Goal: Information Seeking & Learning: Learn about a topic

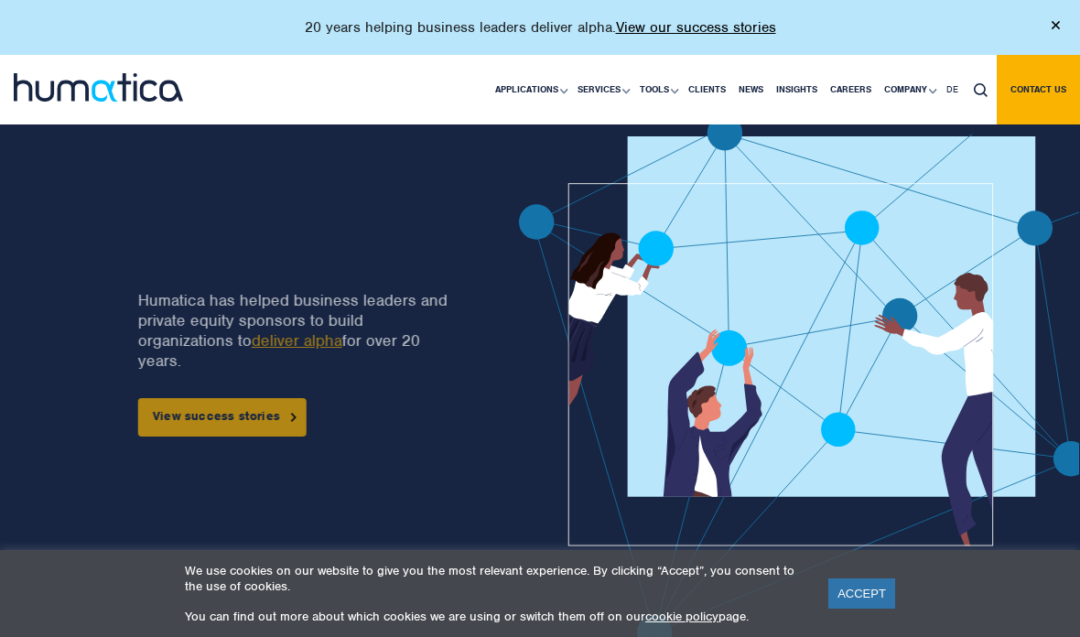
scroll to position [648, 0]
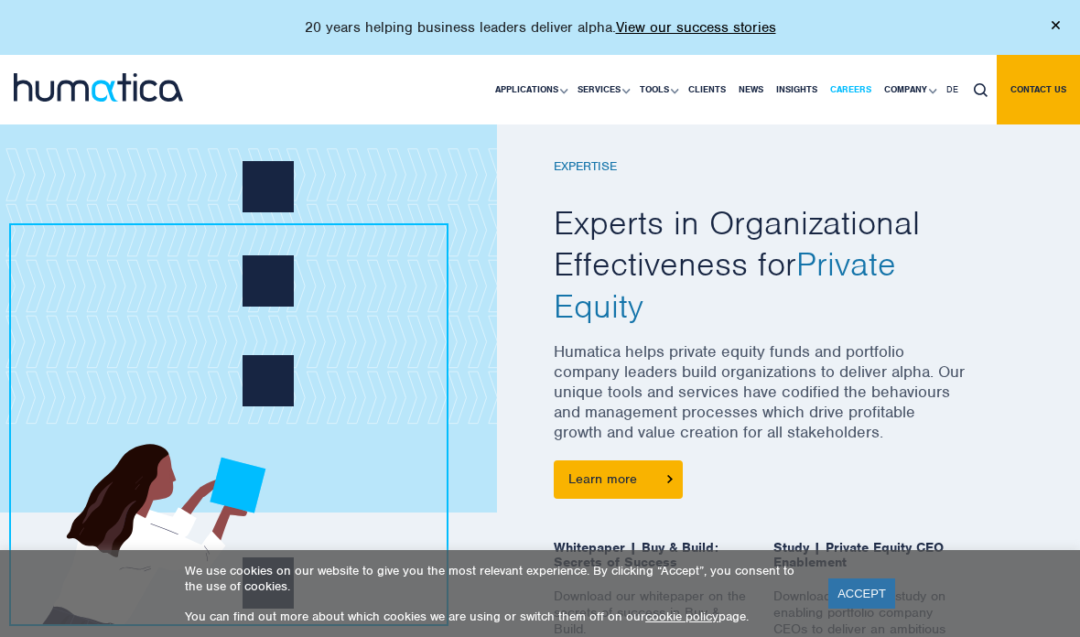
click at [866, 102] on link "Careers" at bounding box center [851, 90] width 54 height 70
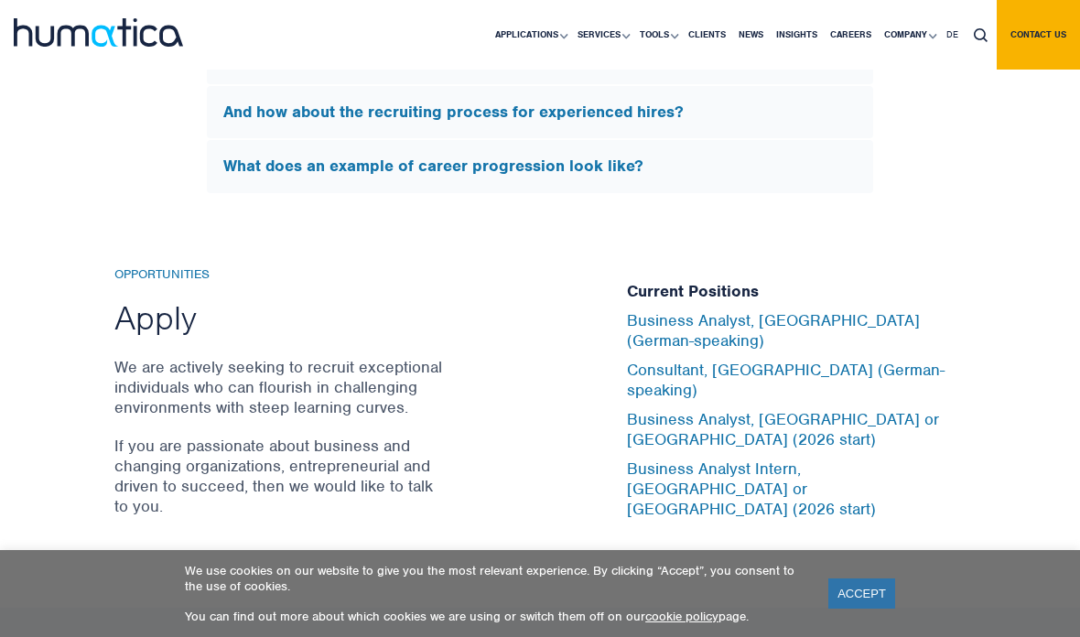
scroll to position [6026, 0]
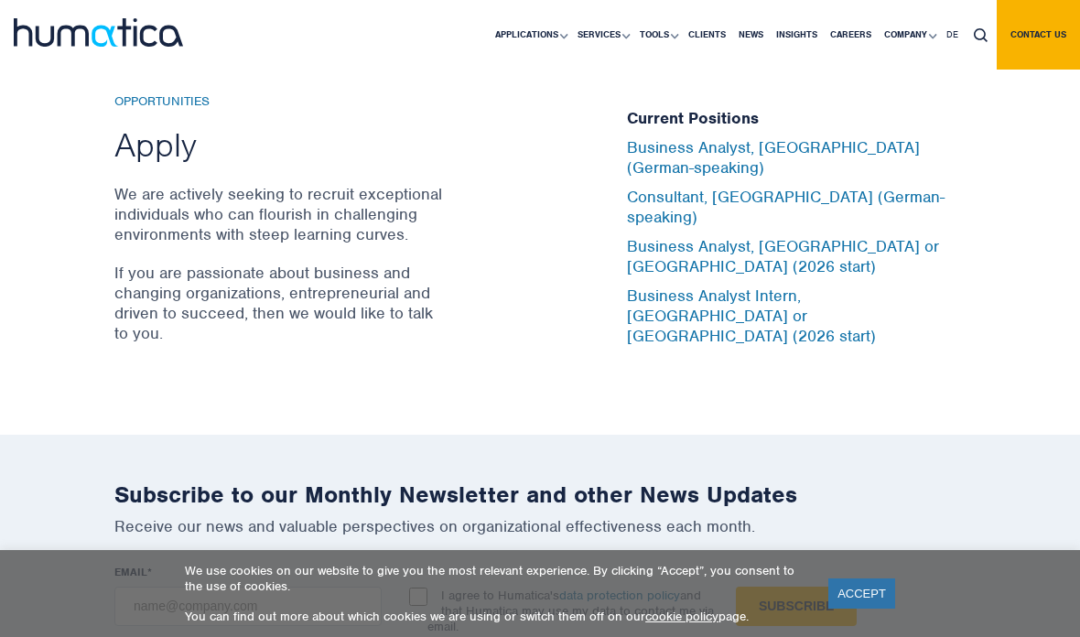
click at [167, 166] on h2 "Apply" at bounding box center [279, 145] width 330 height 42
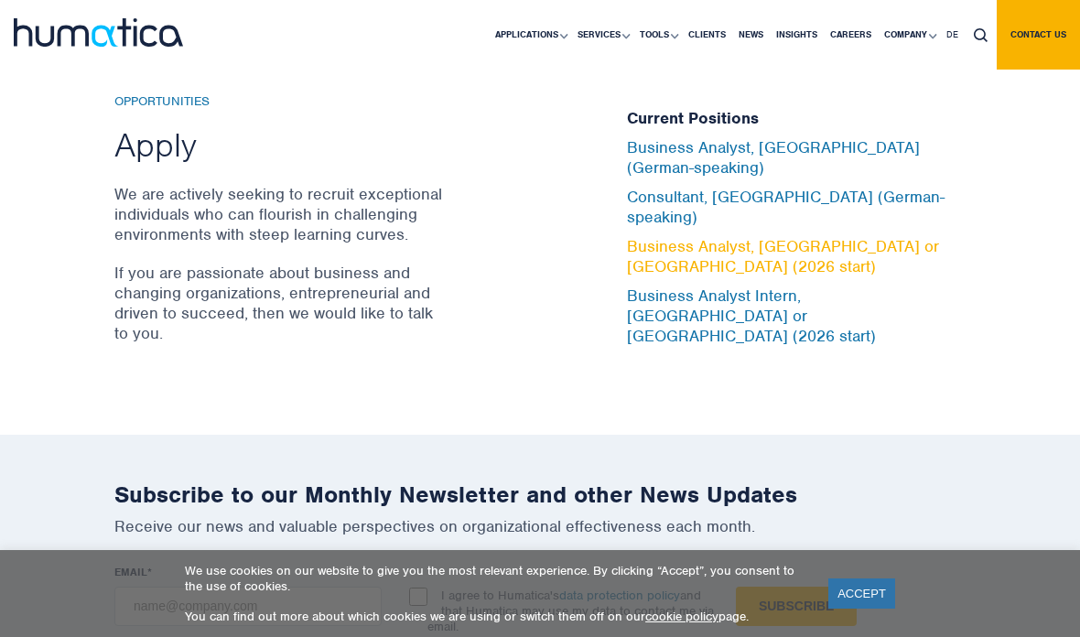
click at [907, 269] on link "Business Analyst, London or Munich (2026 start)" at bounding box center [783, 256] width 312 height 40
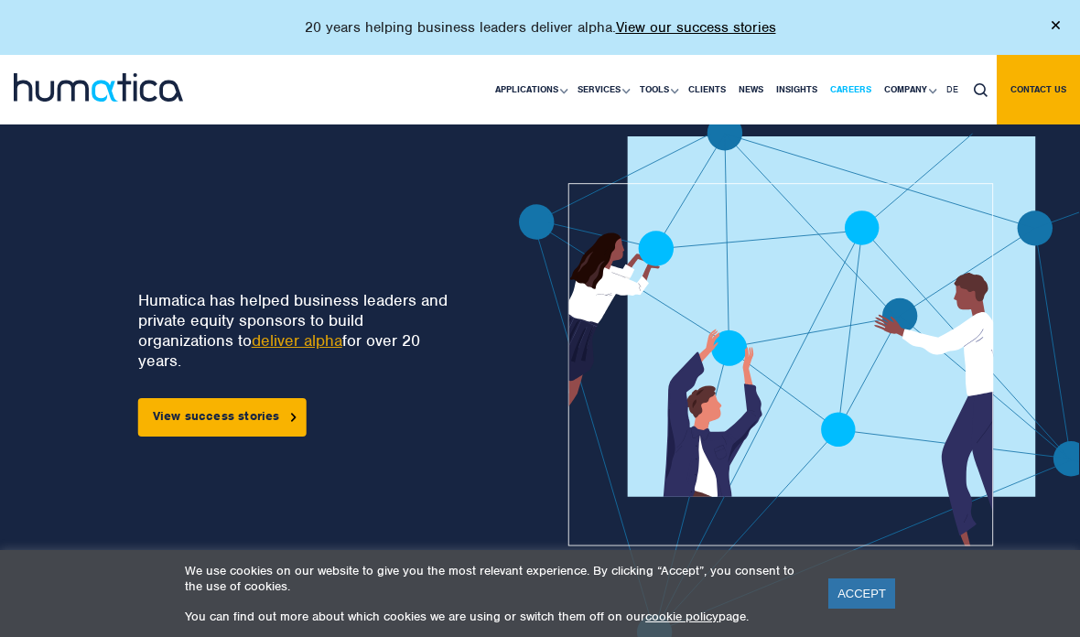
click at [870, 103] on link "Careers" at bounding box center [851, 90] width 54 height 70
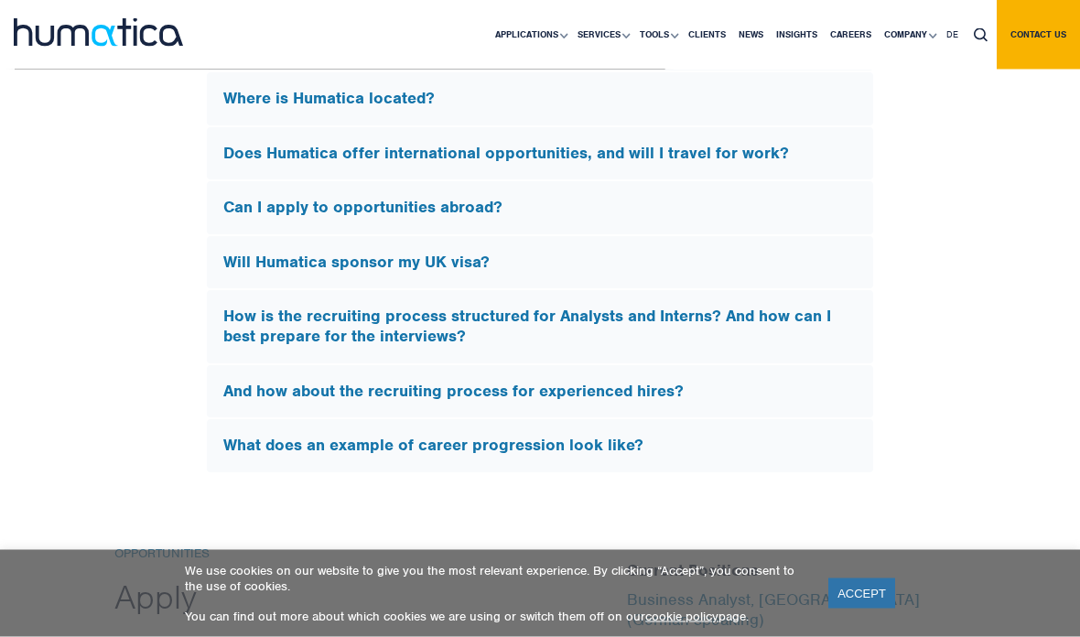
scroll to position [5972, 0]
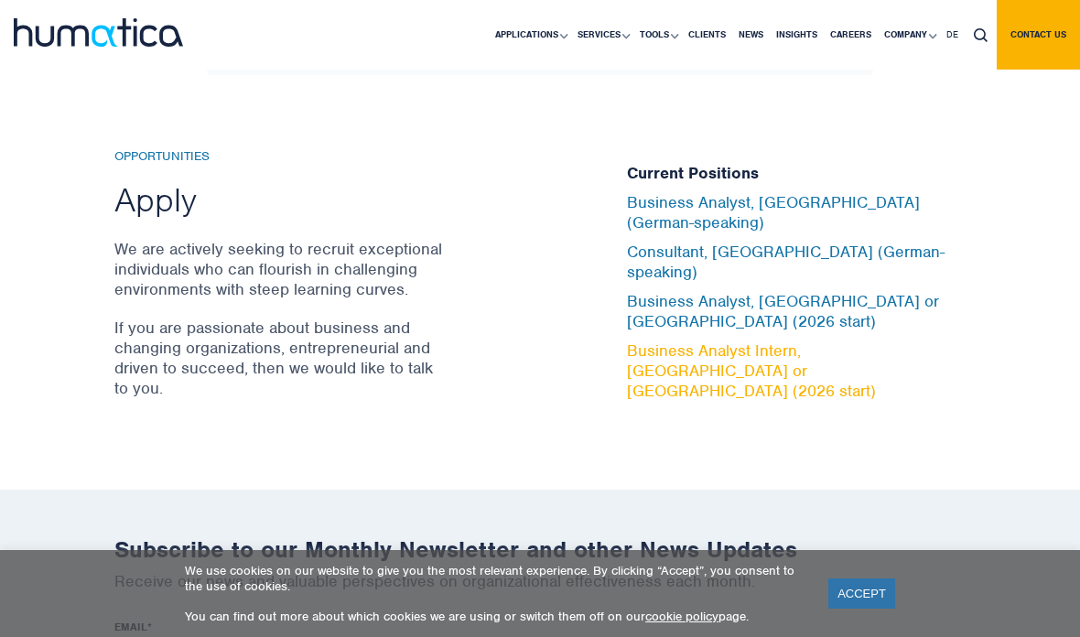
click at [876, 366] on link "Business Analyst Intern, London or Munich (2026 start)" at bounding box center [751, 371] width 249 height 60
